Goal: Find specific page/section: Find specific page/section

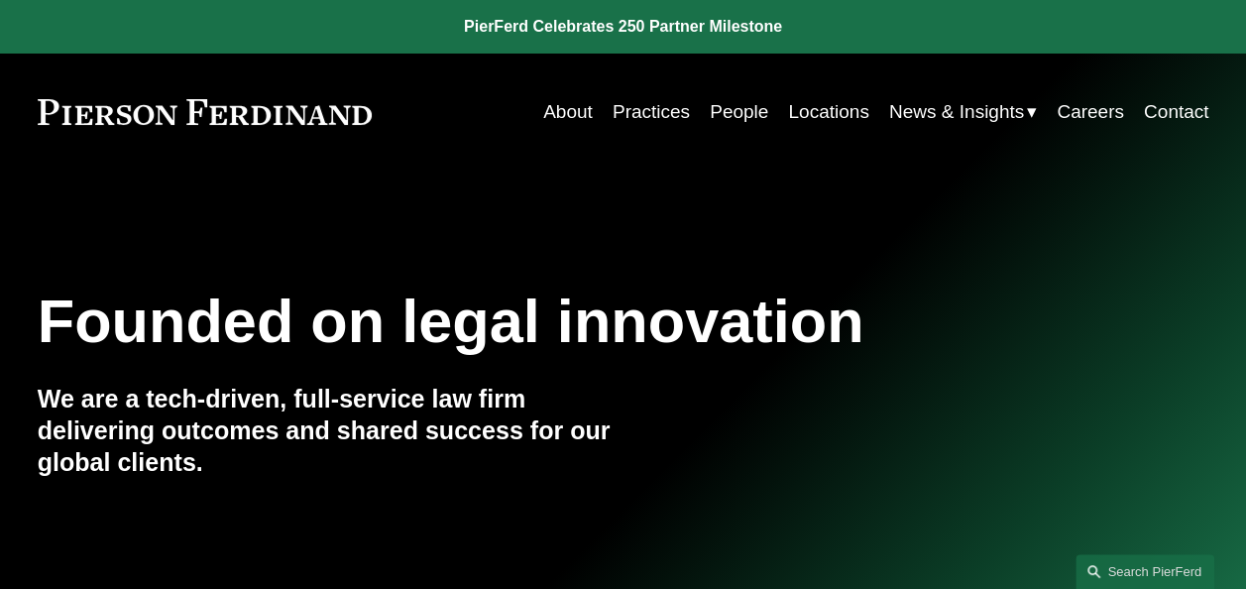
click at [741, 117] on link "People" at bounding box center [739, 112] width 58 height 38
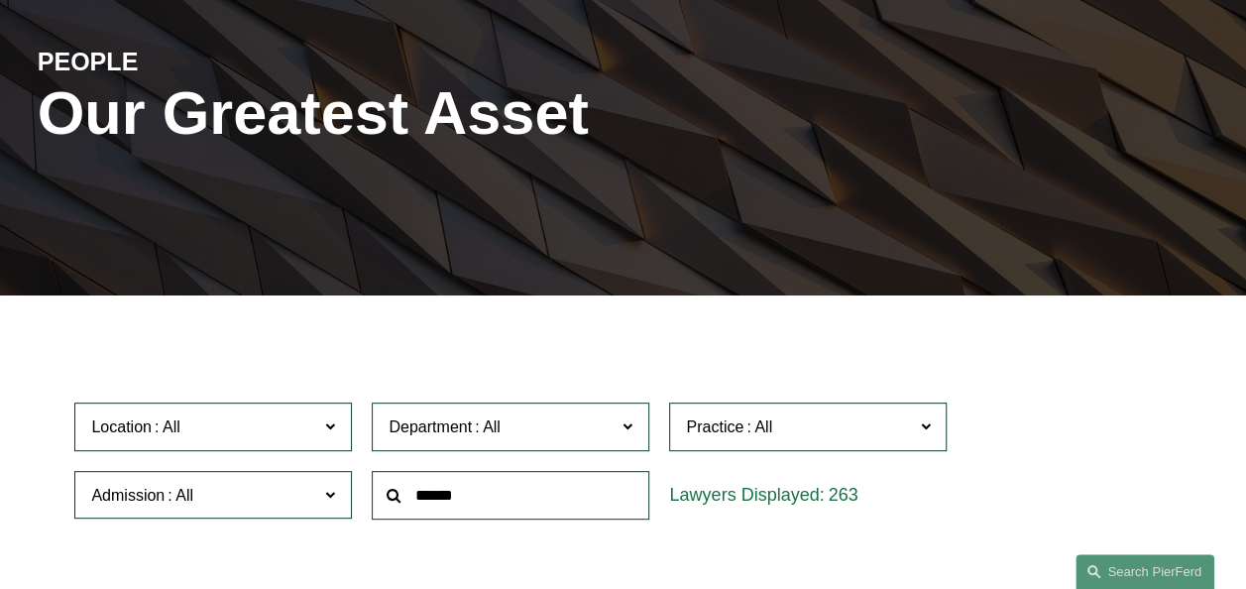
scroll to position [297, 0]
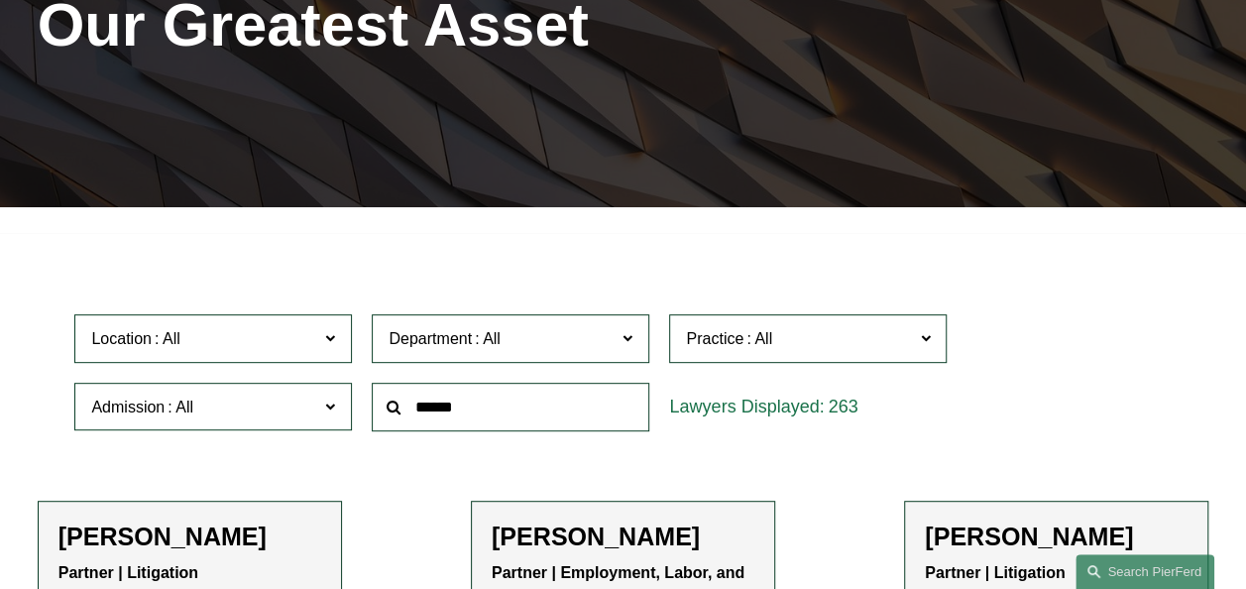
click at [545, 412] on input "text" at bounding box center [511, 407] width 278 height 49
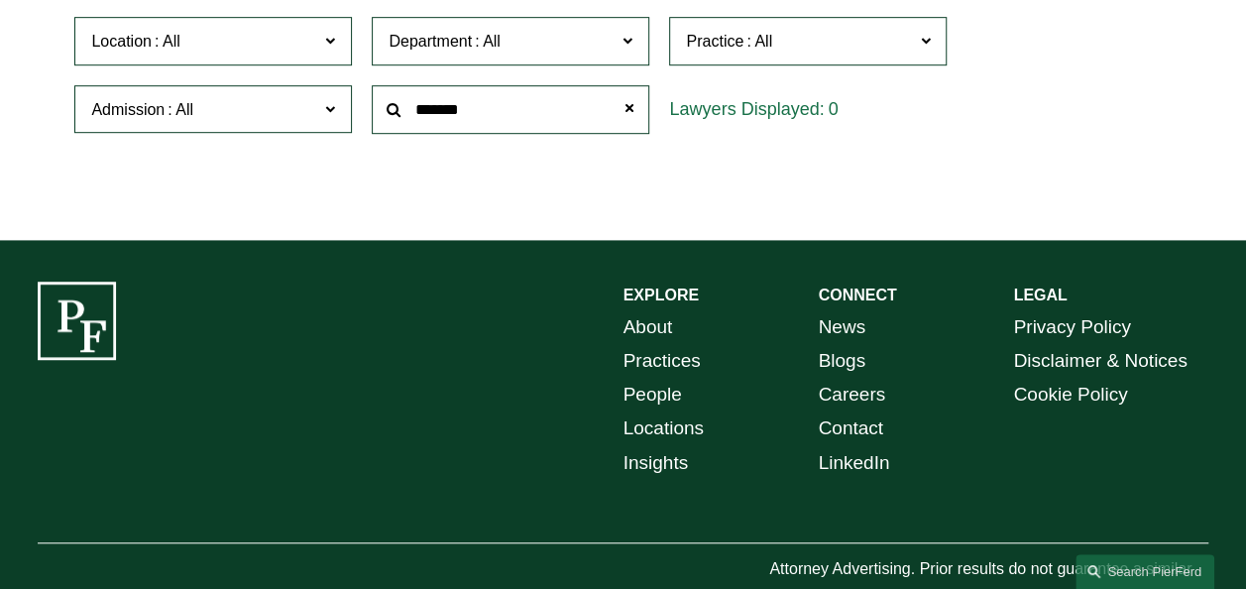
scroll to position [496, 0]
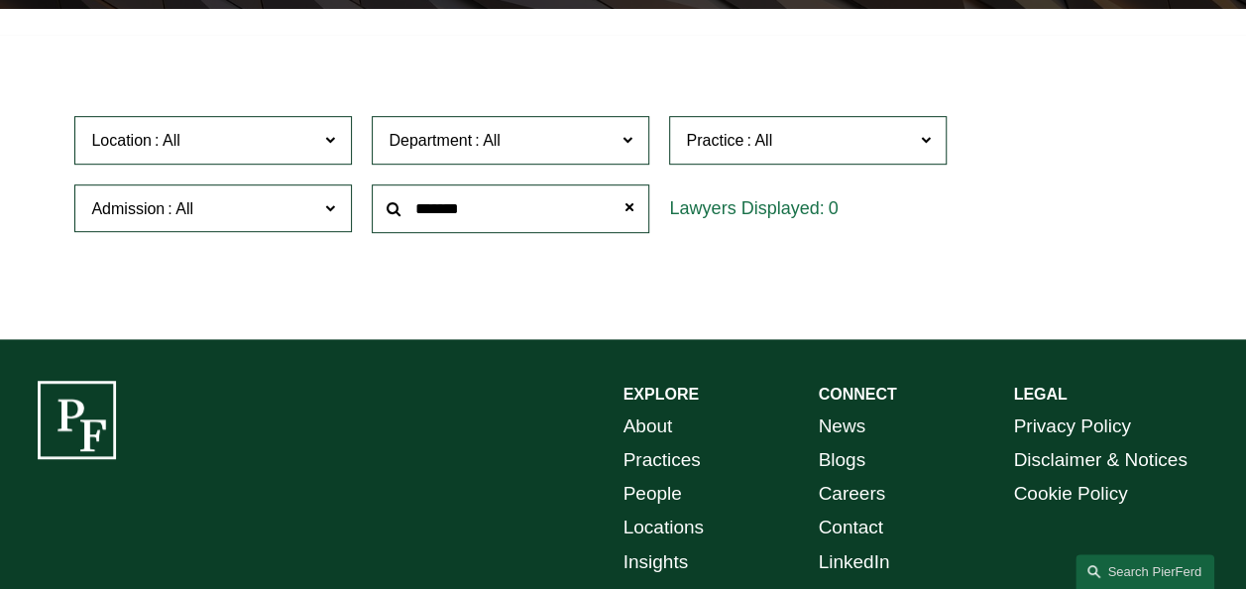
drag, startPoint x: 419, startPoint y: 203, endPoint x: 125, endPoint y: 139, distance: 301.5
click at [161, 167] on div "Location All [GEOGRAPHIC_DATA] [GEOGRAPHIC_DATA] [GEOGRAPHIC_DATA] [GEOGRAPHIC_…" at bounding box center [622, 174] width 1116 height 136
type input "******"
